Goal: Task Accomplishment & Management: Manage account settings

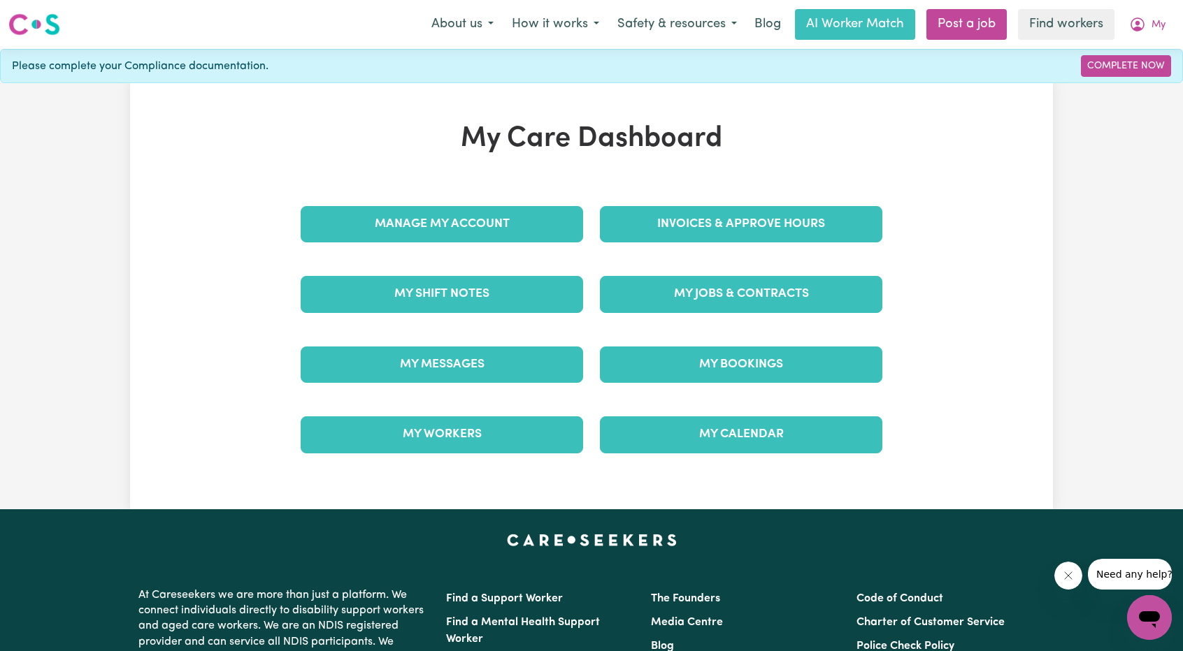
click at [711, 206] on link "Invoices & Approve Hours" at bounding box center [741, 224] width 282 height 36
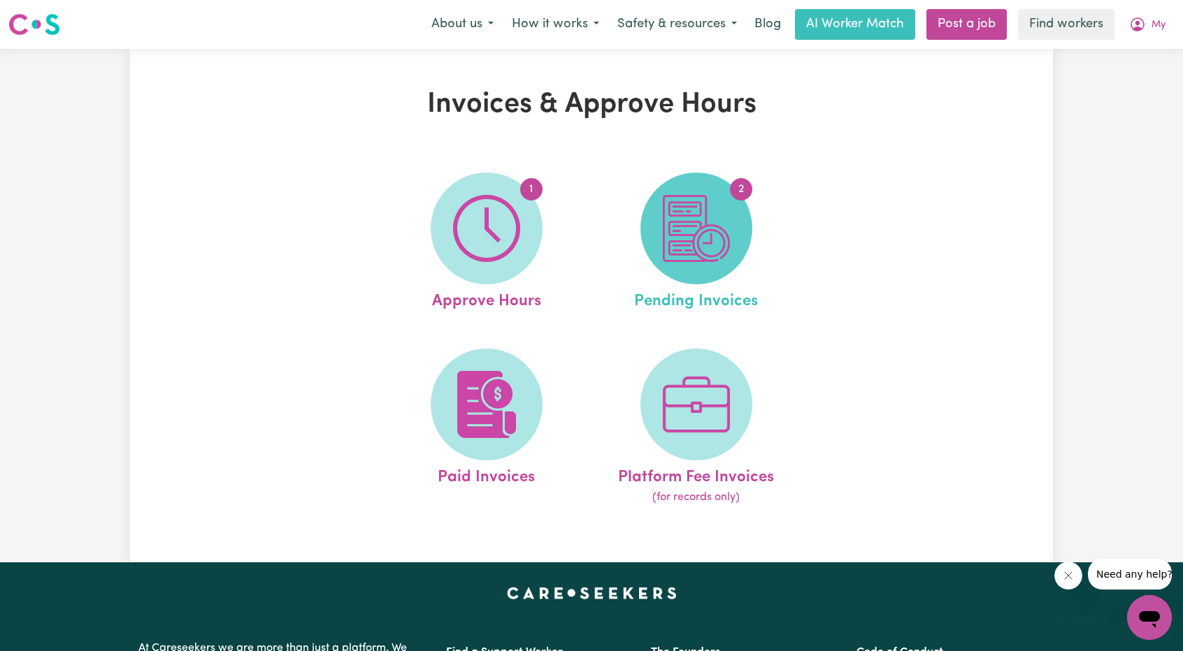
click at [691, 230] on img at bounding box center [696, 228] width 67 height 67
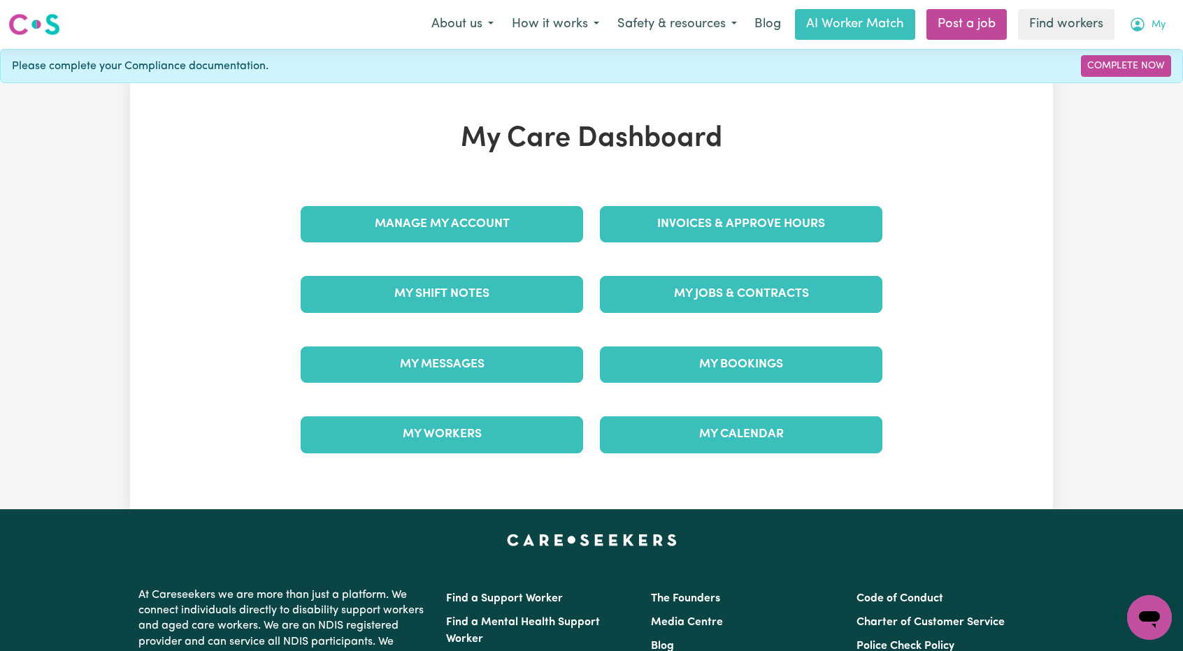
click at [1144, 17] on icon "My Account" at bounding box center [1137, 24] width 17 height 17
click at [1116, 85] on link "Logout" at bounding box center [1118, 80] width 110 height 27
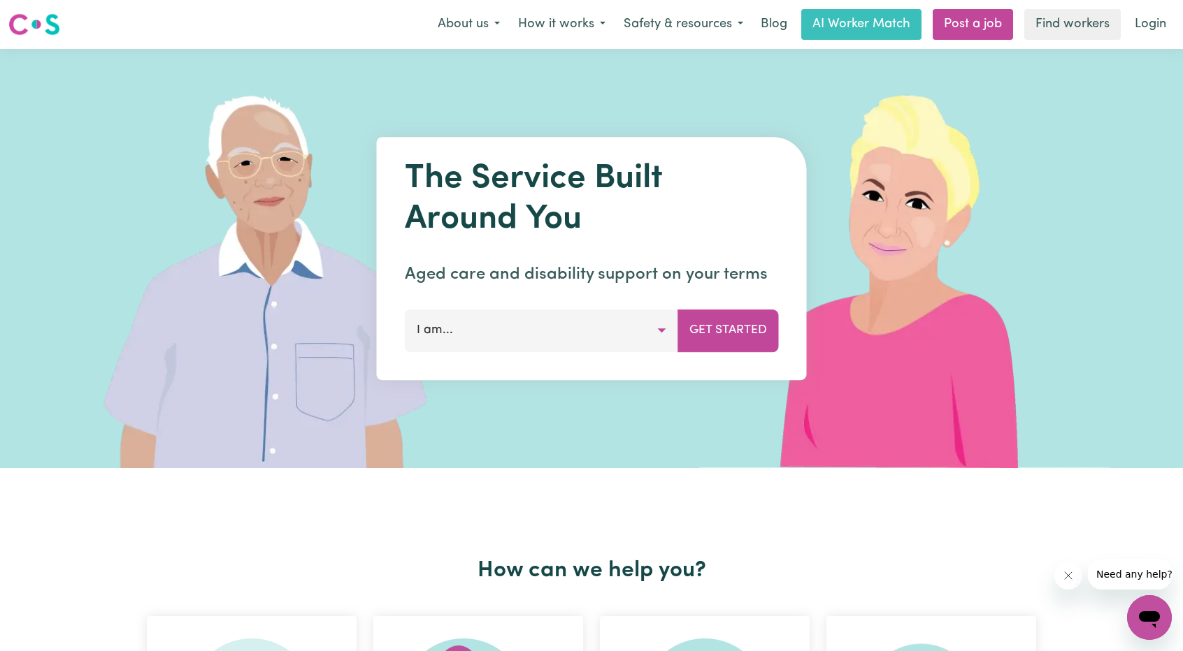
click at [589, 349] on button "I am..." at bounding box center [541, 331] width 273 height 42
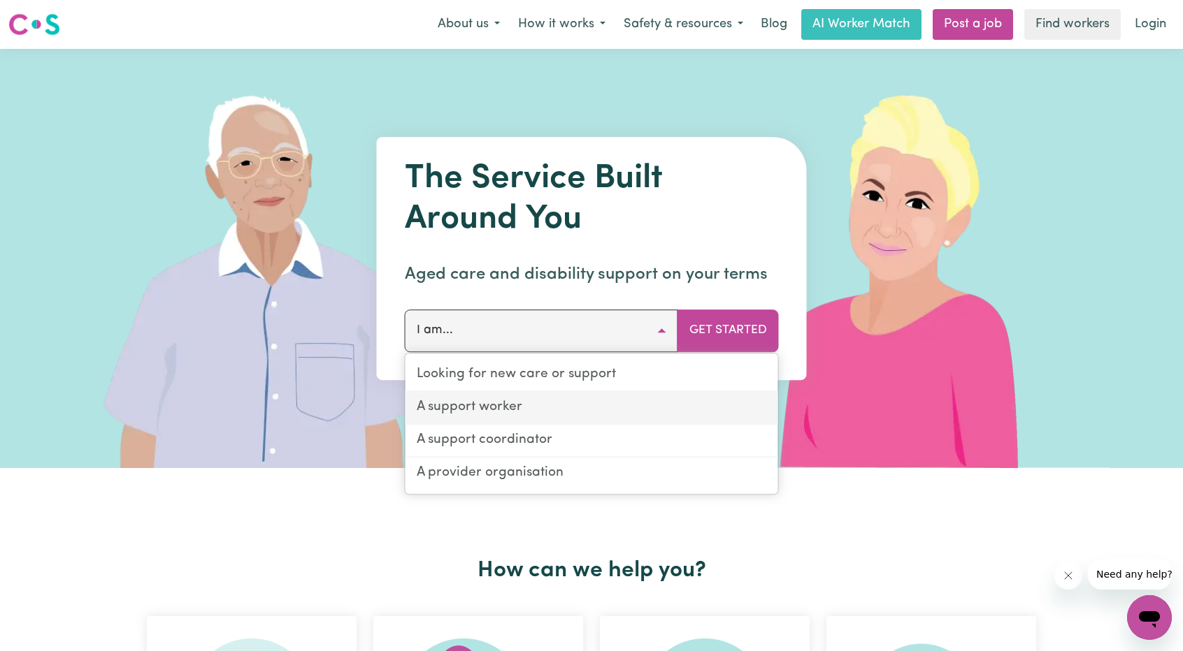
click at [581, 423] on link "A support worker" at bounding box center [591, 408] width 373 height 33
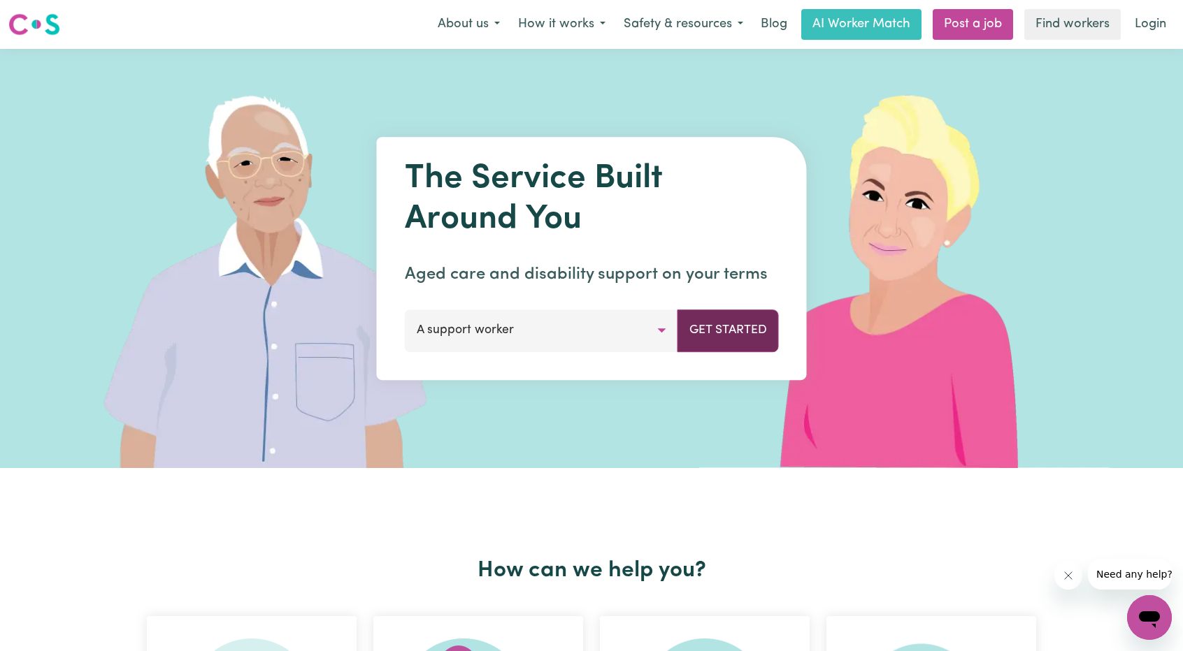
click at [728, 325] on button "Get Started" at bounding box center [727, 331] width 101 height 42
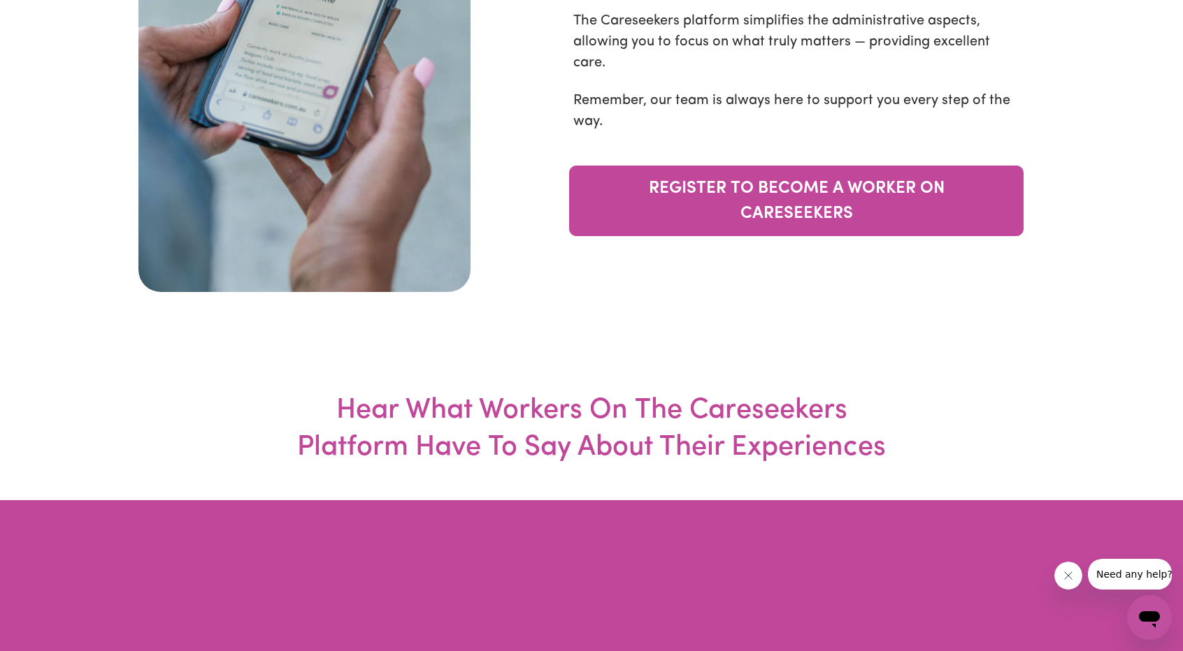
scroll to position [4717, 0]
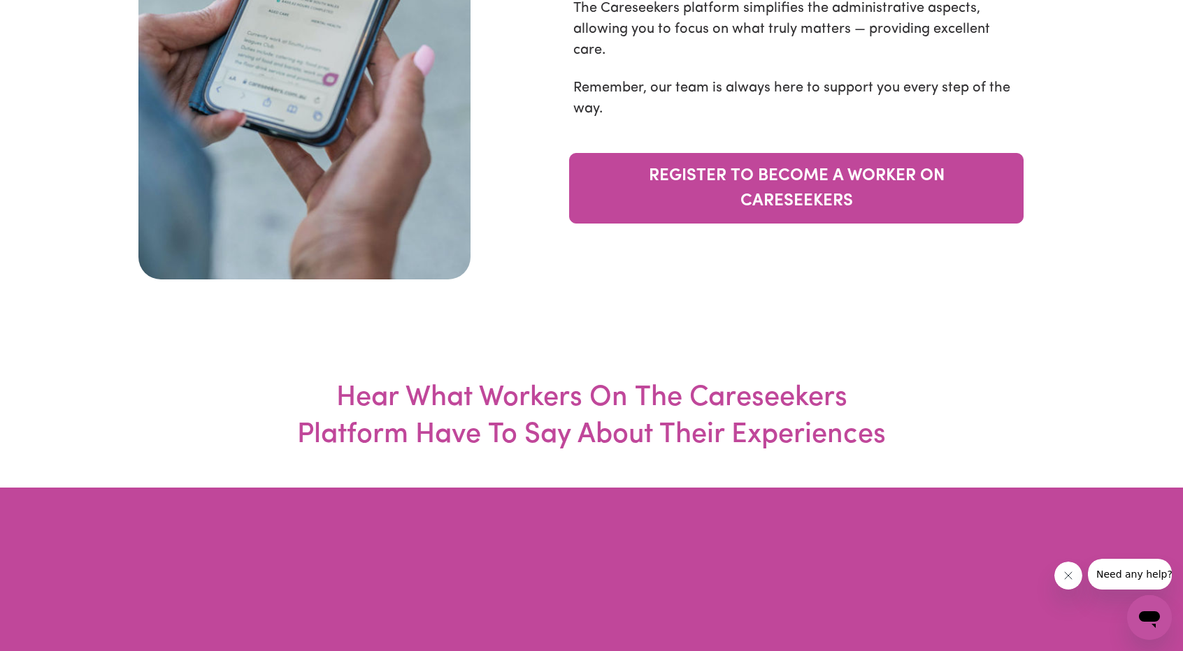
click at [788, 280] on div "The Careseekers Difference In the dynamic world of care and support work, every…" at bounding box center [797, 54] width 574 height 449
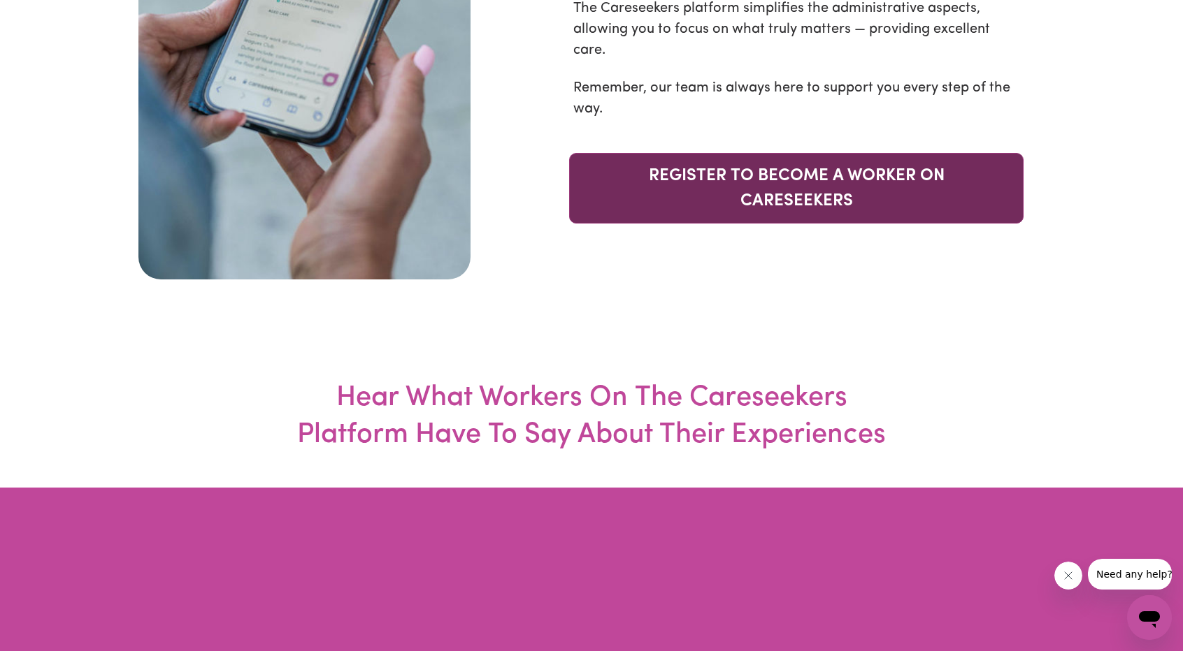
click at [777, 224] on link "REGISTER TO BECOME A WORKER ON CARESEEKERS" at bounding box center [796, 188] width 454 height 71
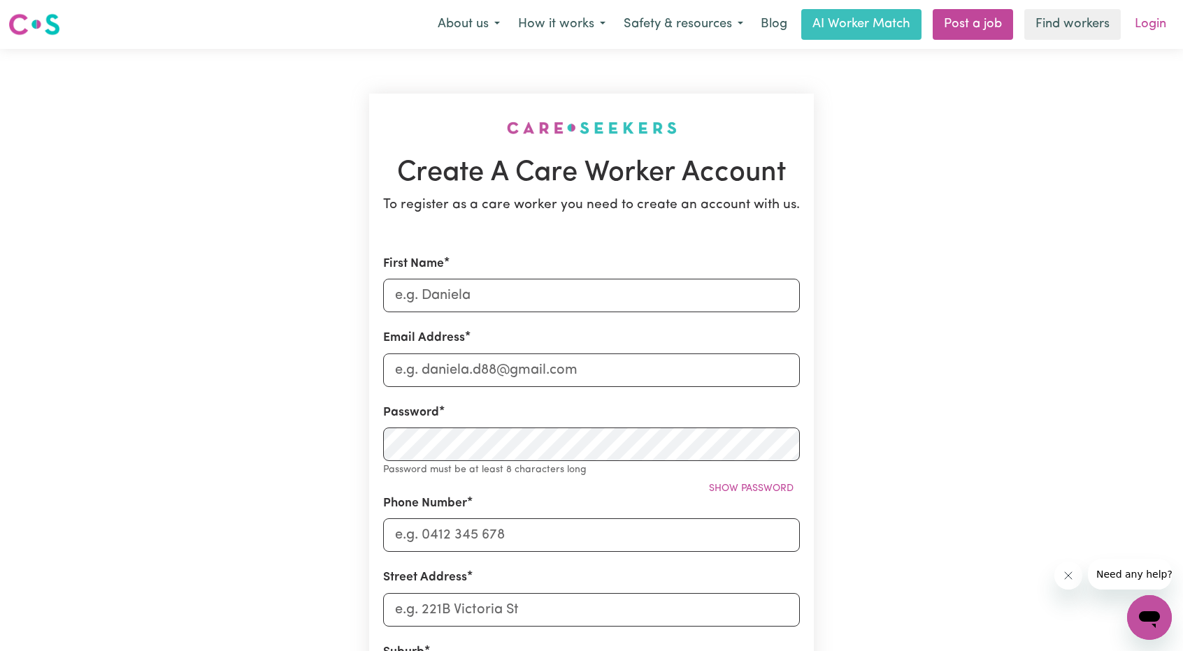
click at [1141, 31] on link "Login" at bounding box center [1150, 24] width 48 height 31
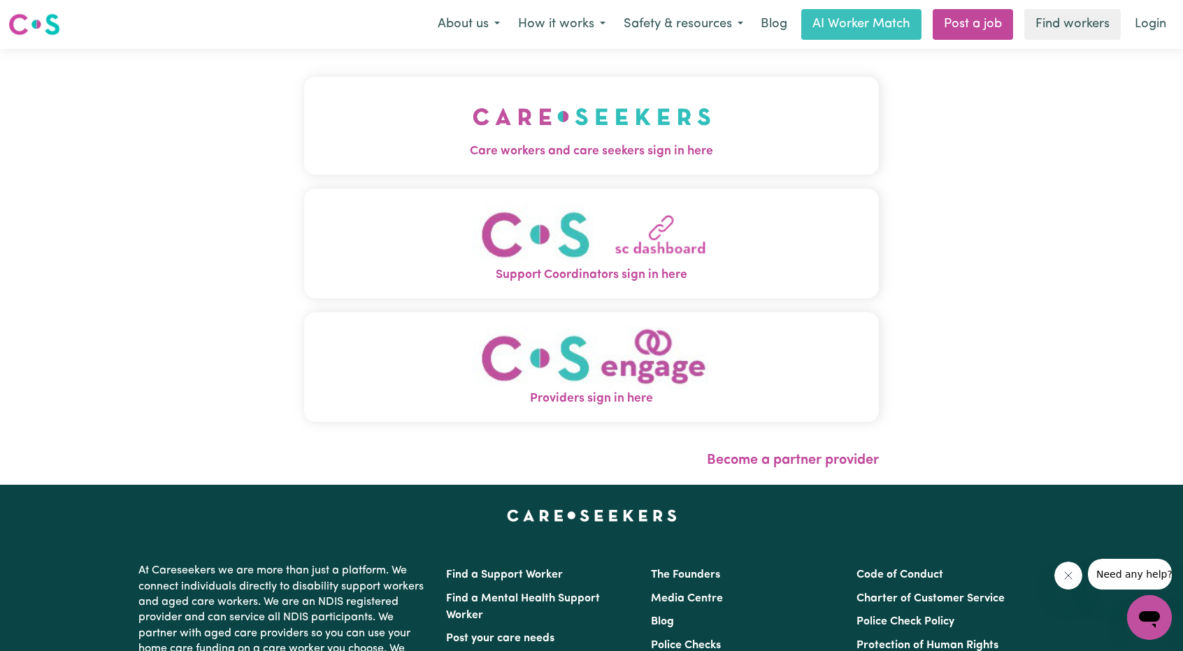
click at [547, 142] on img "Care workers and care seekers sign in here" at bounding box center [592, 117] width 238 height 52
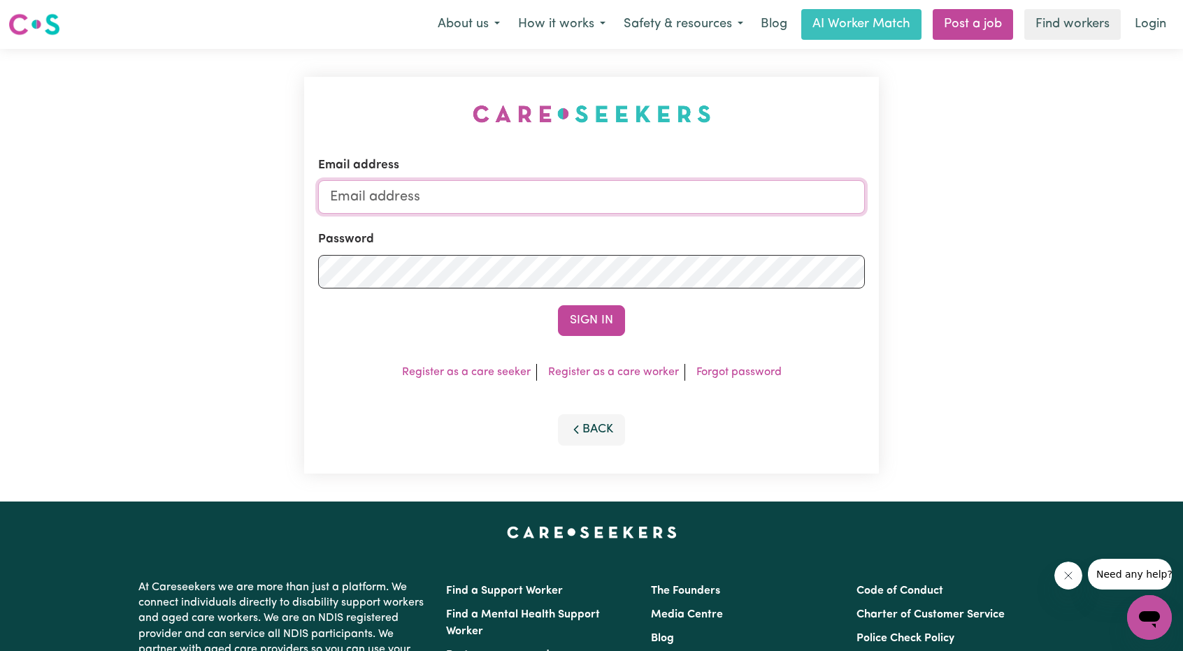
click at [651, 199] on input "Email address" at bounding box center [591, 197] width 547 height 34
drag, startPoint x: 402, startPoint y: 202, endPoint x: 735, endPoint y: 218, distance: 333.1
click at [737, 219] on form "Email address [EMAIL_ADDRESS][PERSON_NAME][DOMAIN_NAME] Password Sign In" at bounding box center [591, 247] width 547 height 180
type input "[EMAIL_ADDRESS][PERSON_NAME][DOMAIN_NAME]"
click at [587, 336] on div "Email address [EMAIL_ADDRESS][PERSON_NAME][DOMAIN_NAME] Password Sign In Regist…" at bounding box center [591, 275] width 575 height 397
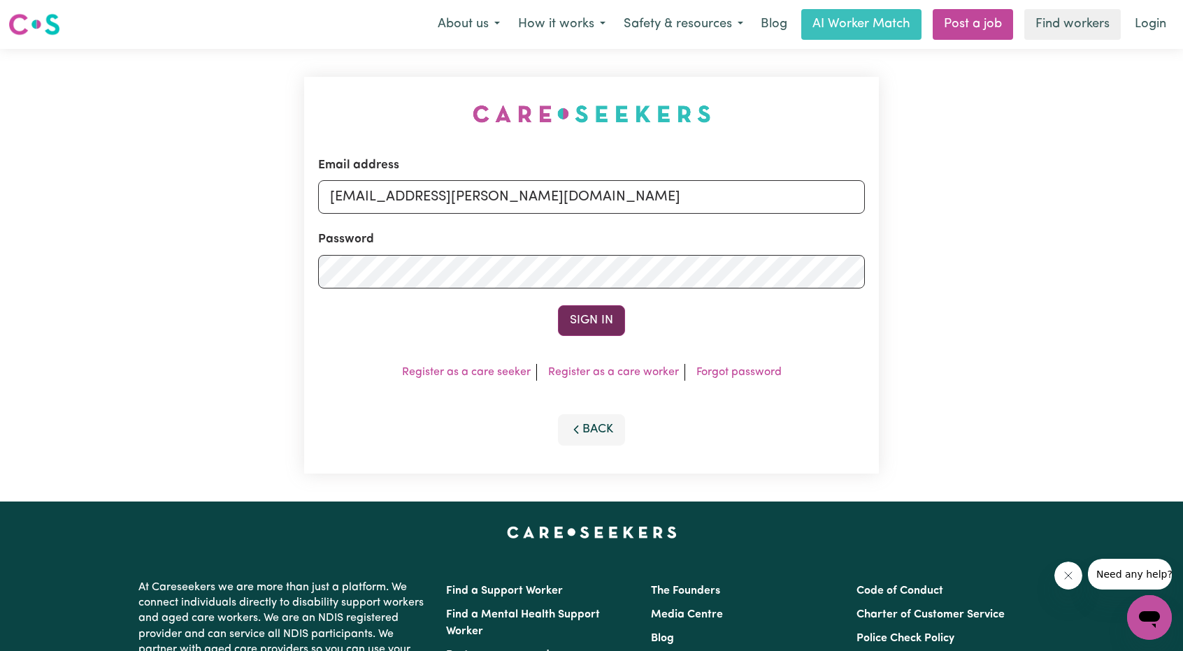
click at [590, 324] on button "Sign In" at bounding box center [591, 320] width 67 height 31
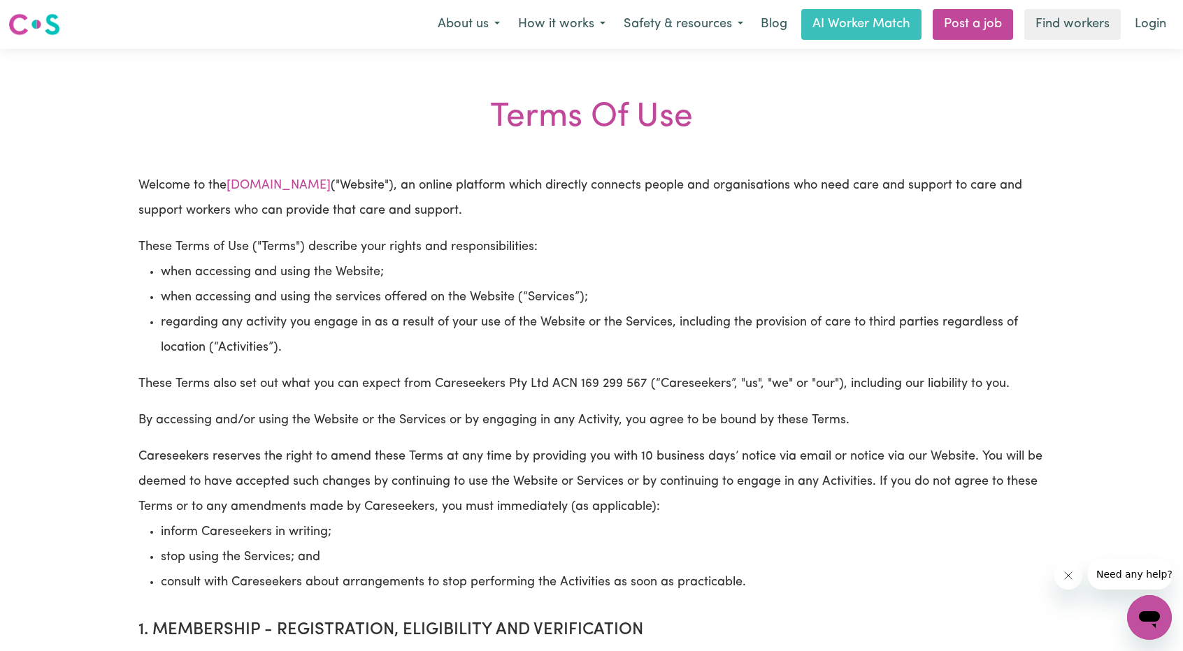
click at [649, 249] on p "These Terms of Use ("Terms") describe your rights and responsibilities: when ac…" at bounding box center [591, 298] width 906 height 126
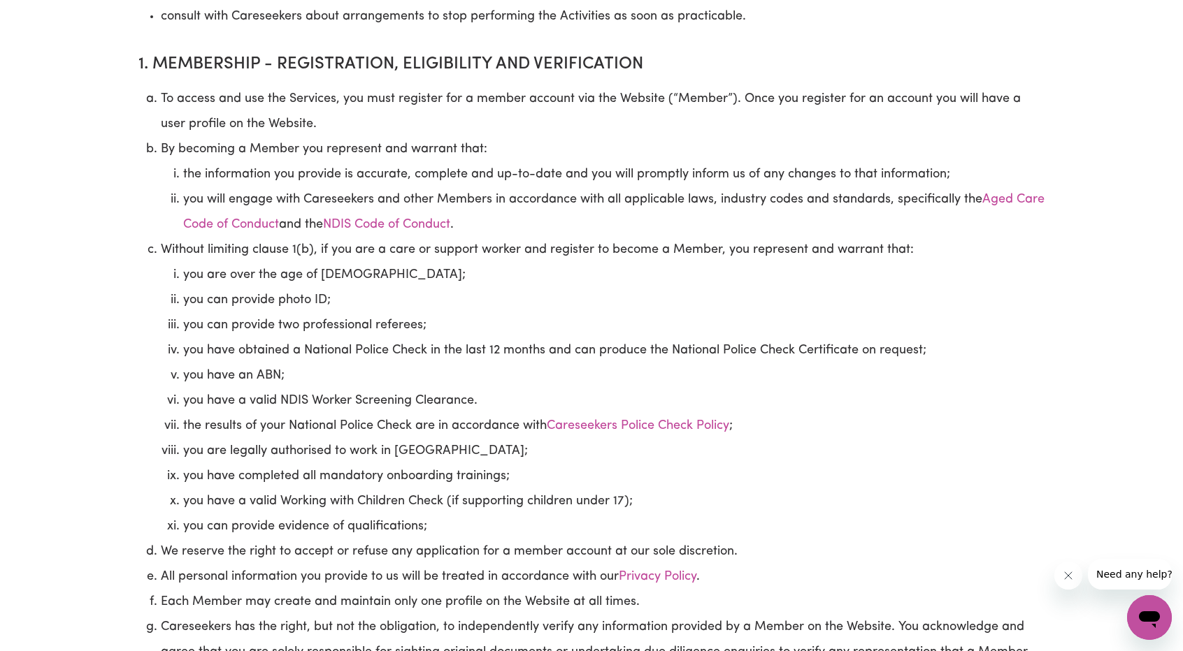
scroll to position [3884, 0]
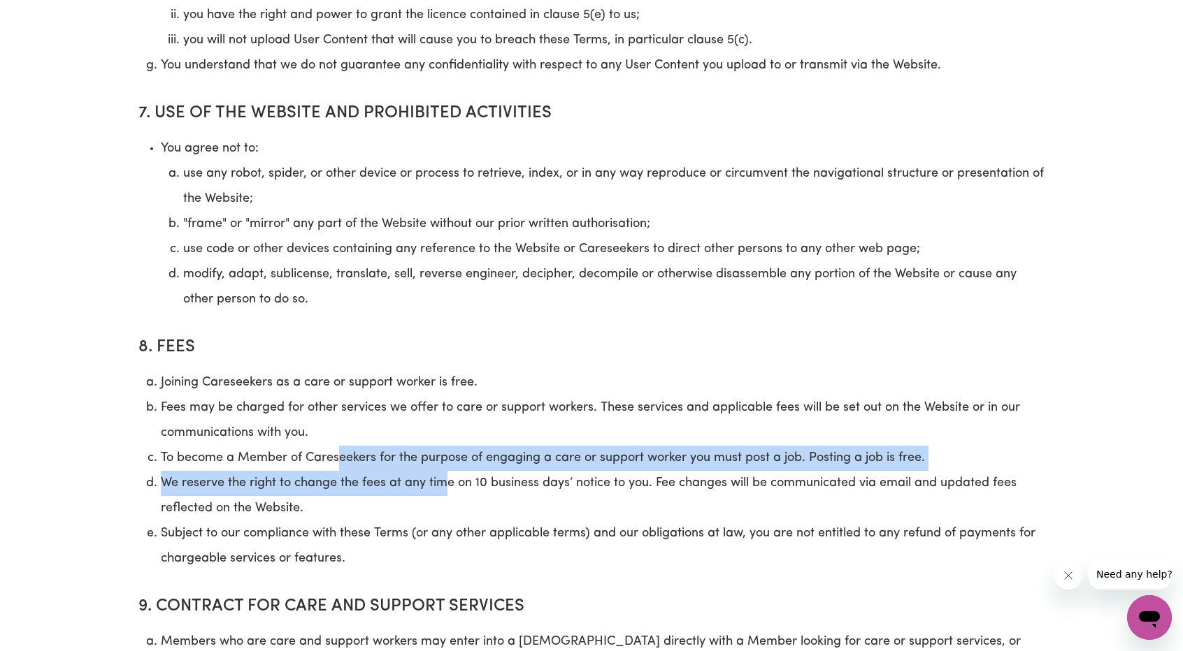
drag, startPoint x: 338, startPoint y: 428, endPoint x: 449, endPoint y: 468, distance: 117.2
click at [446, 459] on ol "Joining Careseekers as a care or support worker is free. Fees may be charged fo…" at bounding box center [591, 470] width 906 height 201
click at [449, 471] on li "We reserve the right to change the fees at any time on 10 business days’ notice…" at bounding box center [603, 496] width 884 height 50
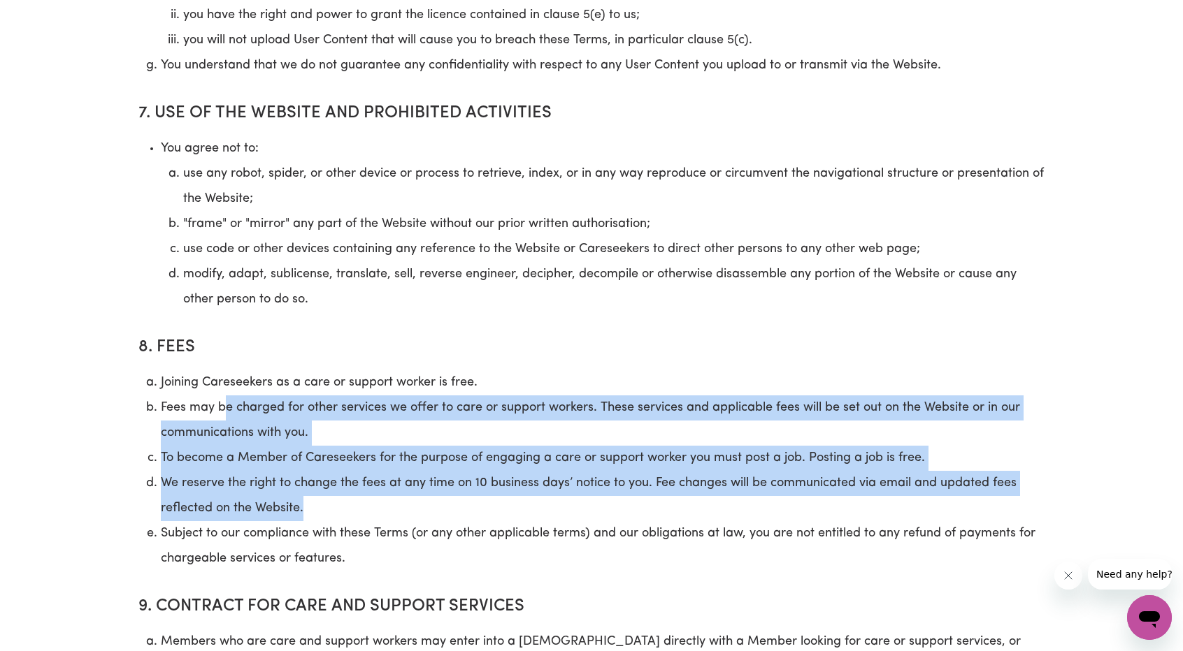
drag, startPoint x: 223, startPoint y: 374, endPoint x: 519, endPoint y: 493, distance: 319.3
click at [519, 493] on ol "Joining Careseekers as a care or support worker is free. Fees may be charged fo…" at bounding box center [591, 470] width 906 height 201
click at [519, 493] on li "We reserve the right to change the fees at any time on 10 business days’ notice…" at bounding box center [603, 496] width 884 height 50
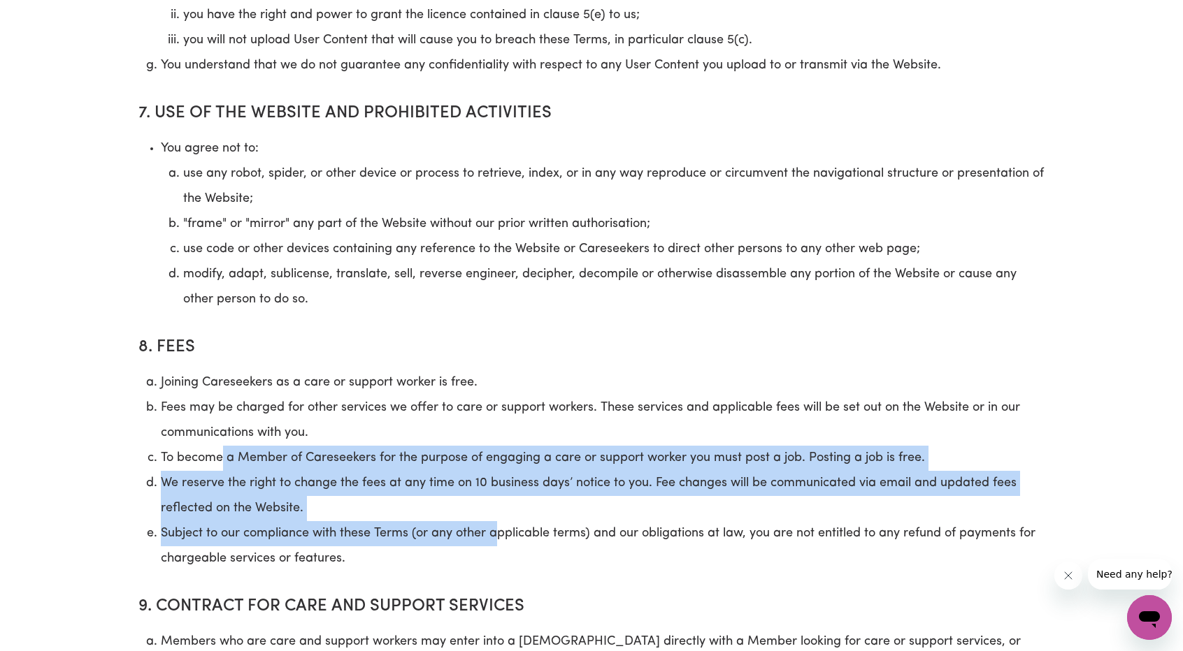
drag, startPoint x: 498, startPoint y: 521, endPoint x: 224, endPoint y: 425, distance: 289.6
click at [224, 425] on ol "Joining Careseekers as a care or support worker is free. Fees may be charged fo…" at bounding box center [591, 470] width 906 height 201
click at [225, 446] on li "To become a Member of Careseekers for the purpose of engaging a care or support…" at bounding box center [603, 458] width 884 height 25
drag, startPoint x: 166, startPoint y: 425, endPoint x: 574, endPoint y: 512, distance: 416.6
click at [559, 510] on ol "Joining Careseekers as a care or support worker is free. Fees may be charged fo…" at bounding box center [591, 470] width 906 height 201
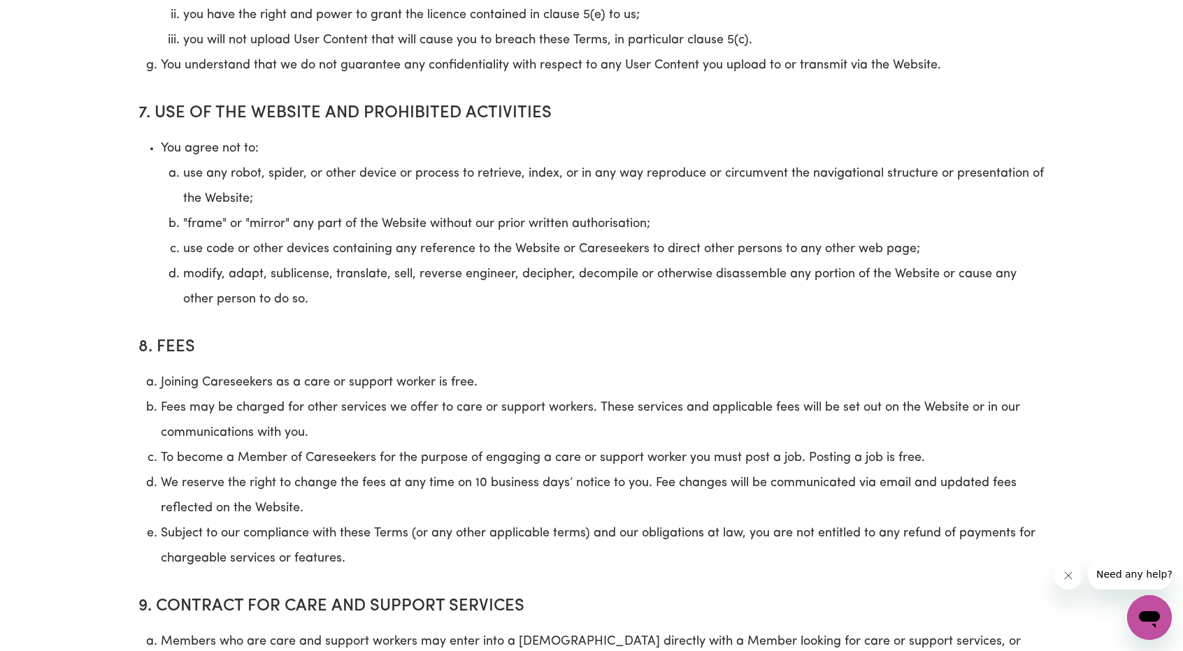
click at [574, 521] on li "Subject to our compliance with these Terms (or any other applicable terms) and …" at bounding box center [603, 546] width 884 height 50
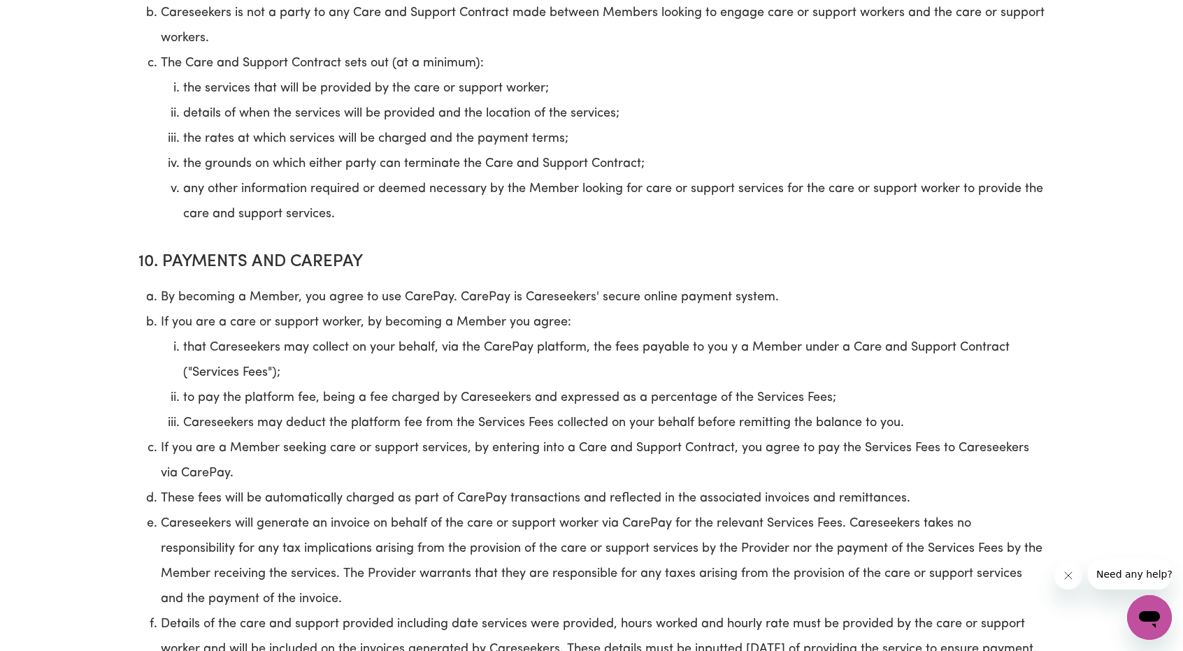
scroll to position [4019, 0]
